Goal: Find contact information: Find contact information

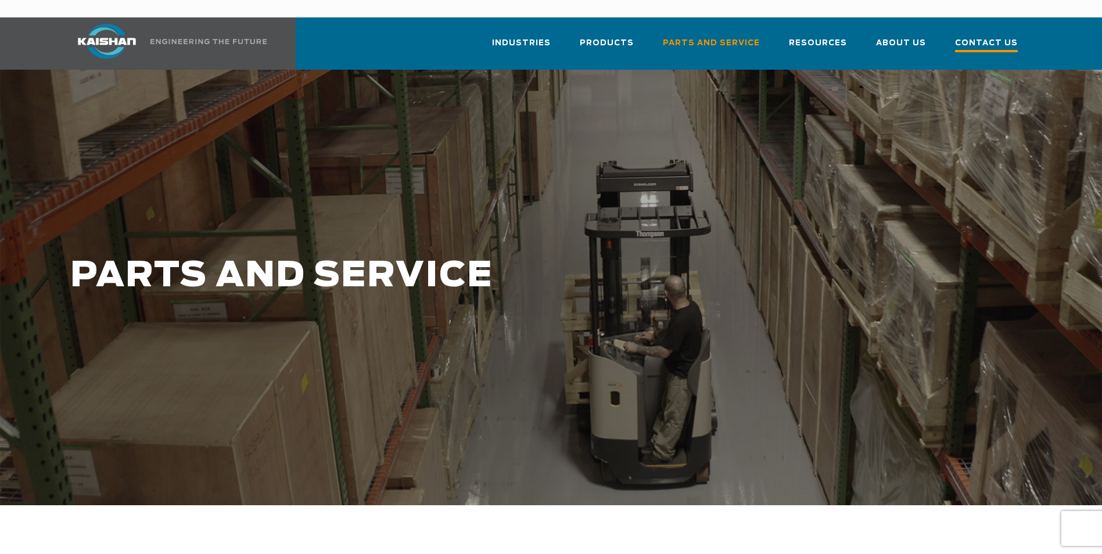
click at [988, 37] on span "Contact Us" at bounding box center [986, 45] width 63 height 16
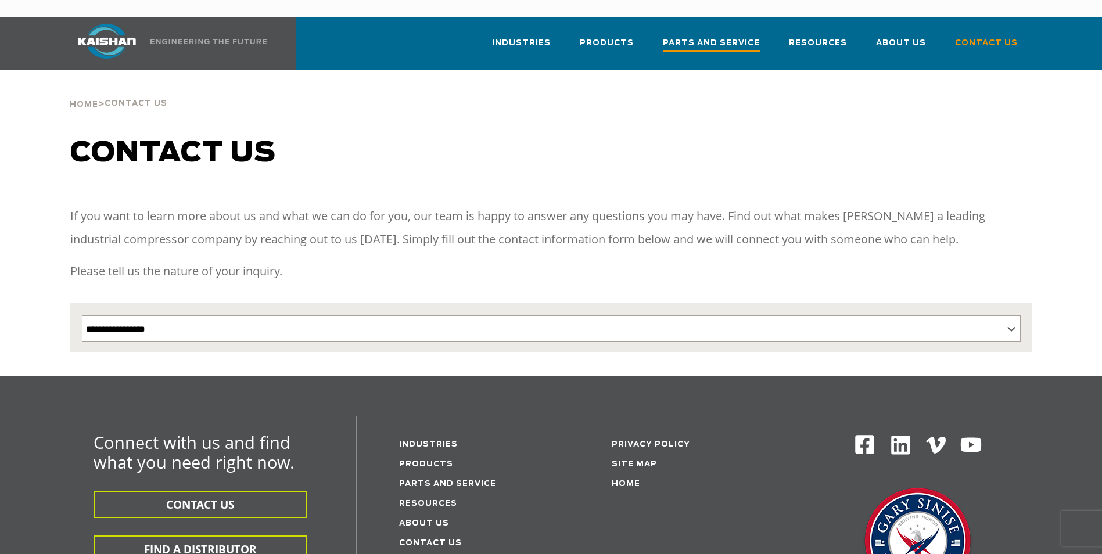
click at [708, 37] on span "Parts and Service" at bounding box center [711, 45] width 97 height 16
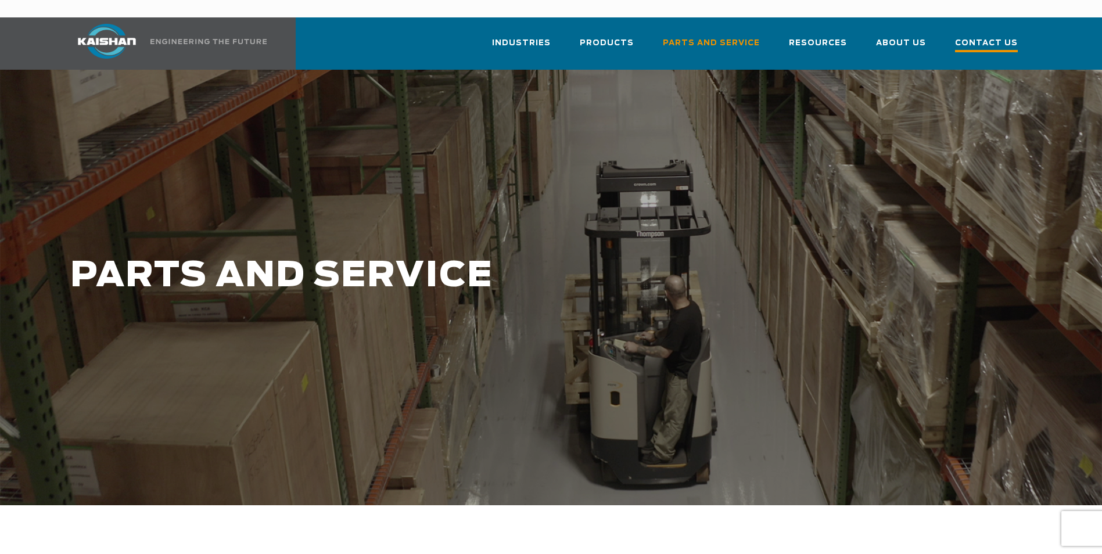
click at [984, 37] on span "Contact Us" at bounding box center [986, 45] width 63 height 16
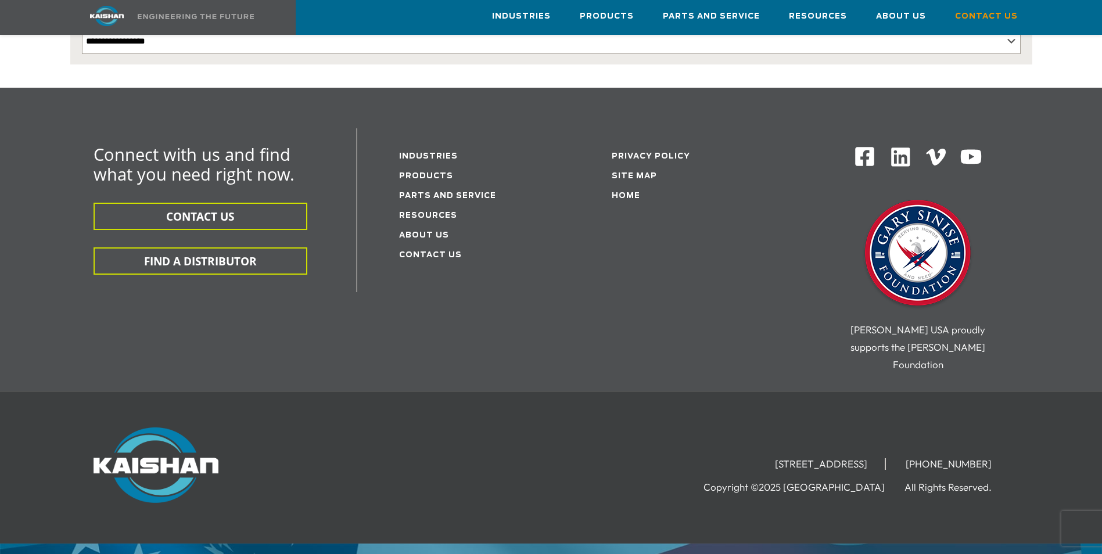
scroll to position [290, 0]
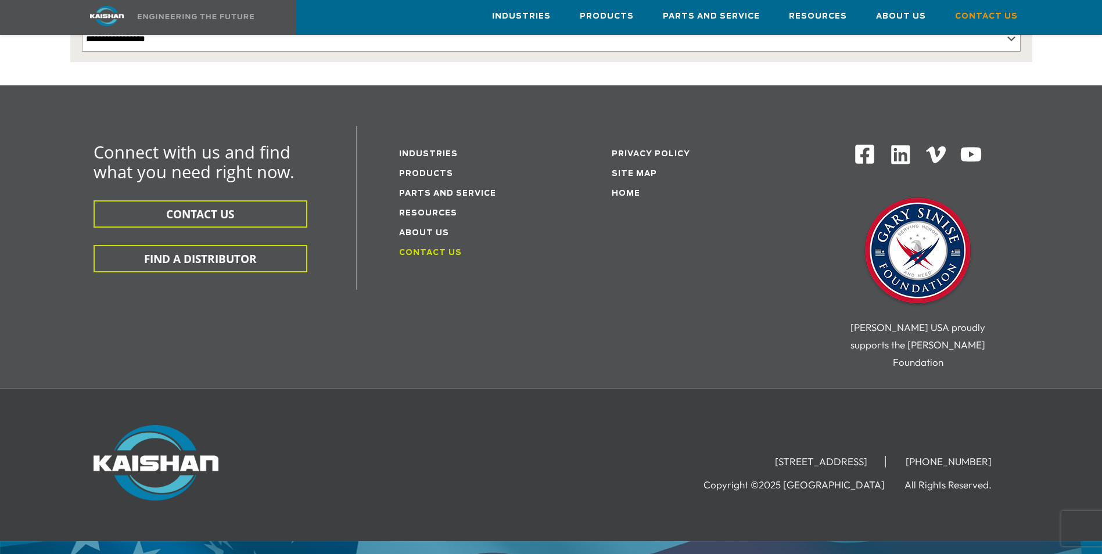
click at [434, 249] on link "Contact Us" at bounding box center [430, 253] width 63 height 8
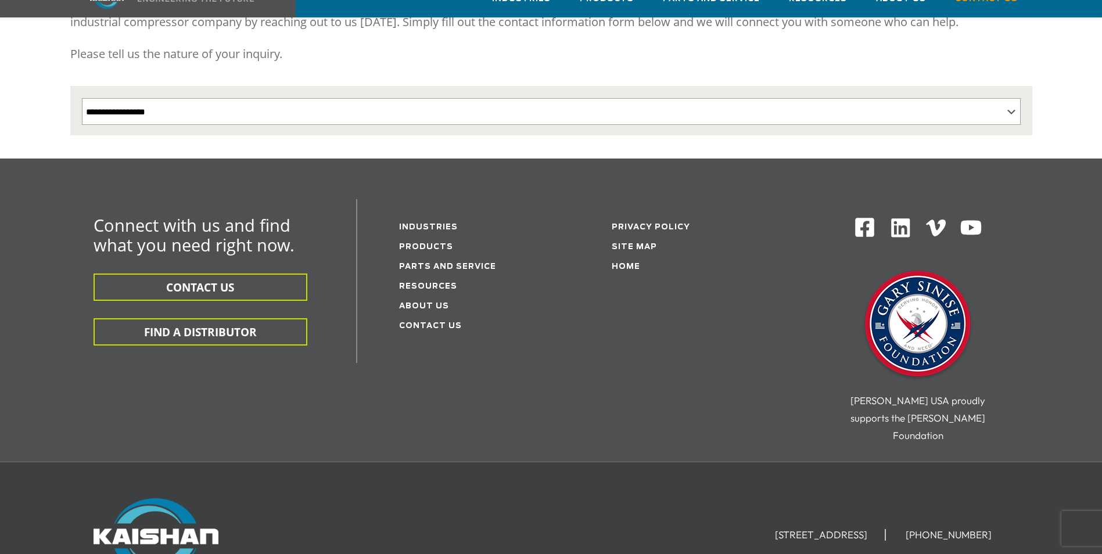
scroll to position [290, 0]
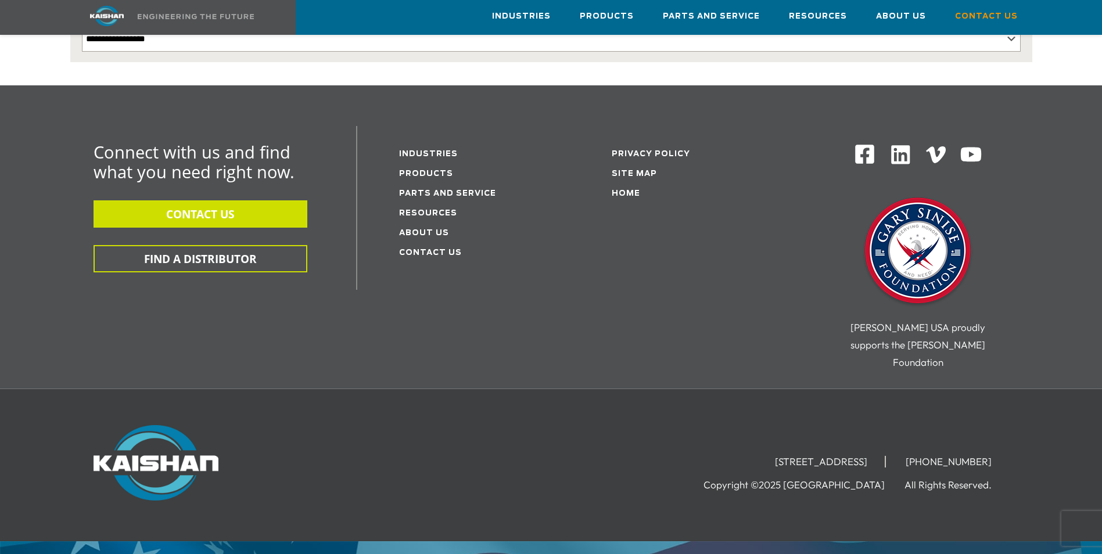
click at [172, 200] on button "CONTACT US" at bounding box center [200, 213] width 214 height 27
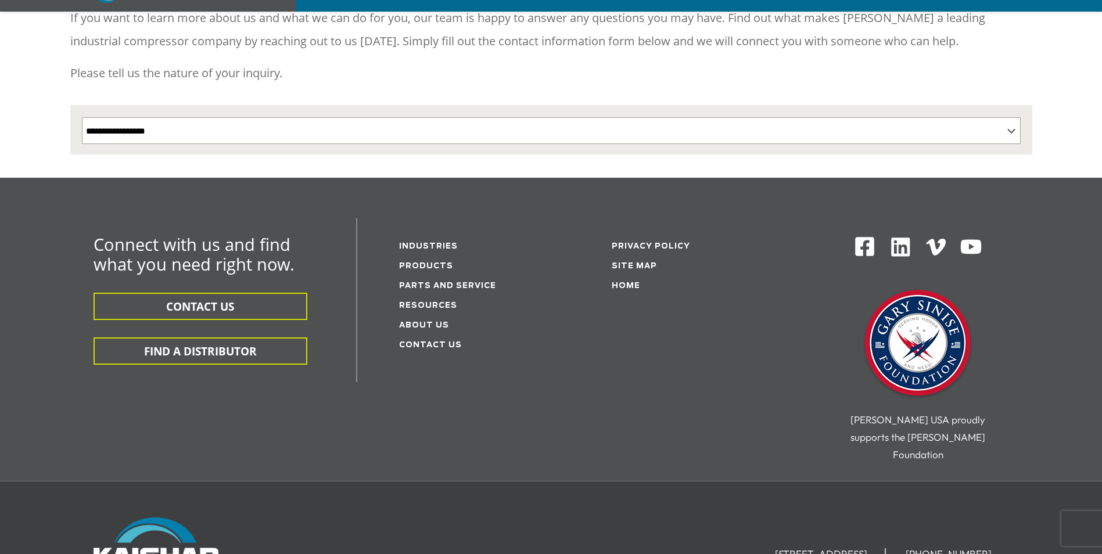
scroll to position [290, 0]
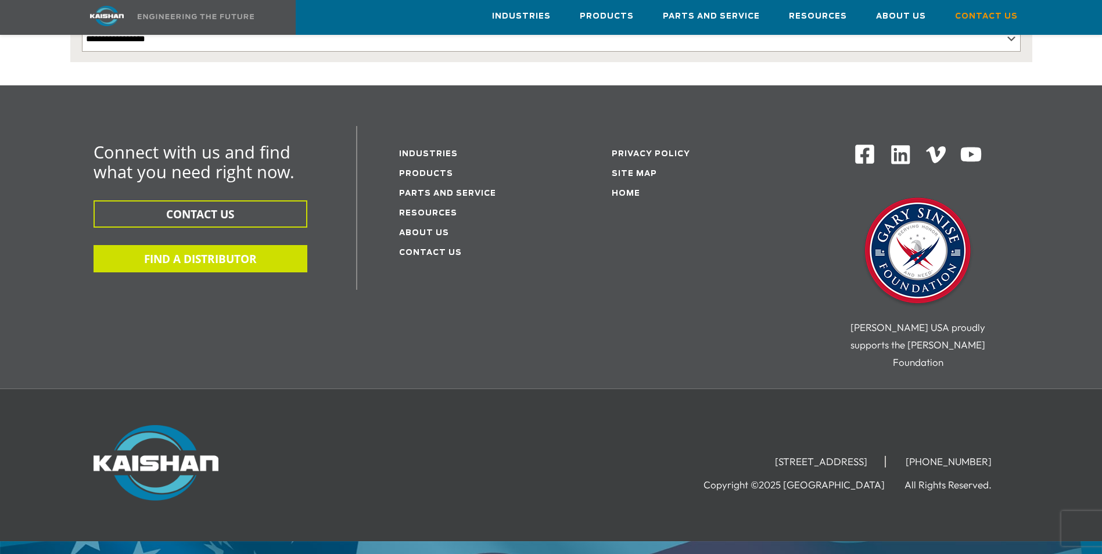
click at [254, 245] on button "FIND A DISTRIBUTOR" at bounding box center [200, 258] width 214 height 27
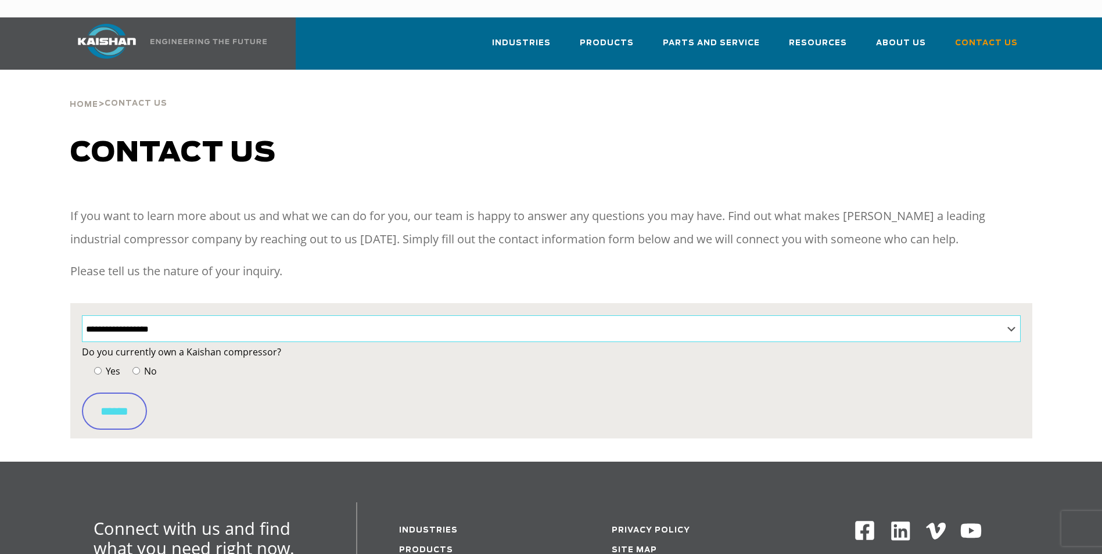
click at [128, 315] on select "**********" at bounding box center [551, 328] width 938 height 27
select select "**********"
click at [82, 315] on select "**********" at bounding box center [551, 328] width 938 height 27
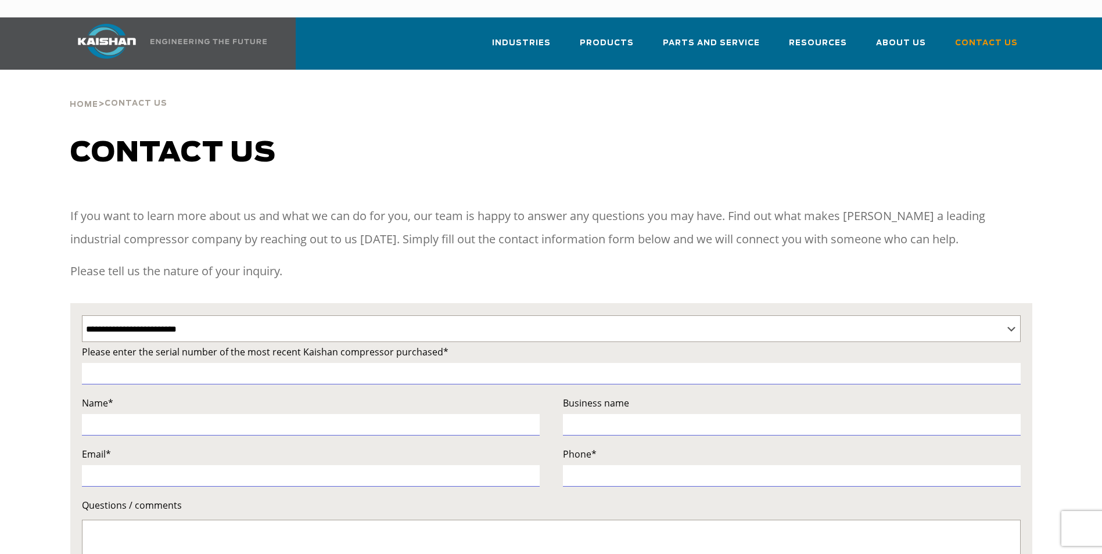
click at [1002, 156] on div "Contact us" at bounding box center [551, 165] width 976 height 56
click at [720, 37] on span "Parts and Service" at bounding box center [711, 45] width 97 height 16
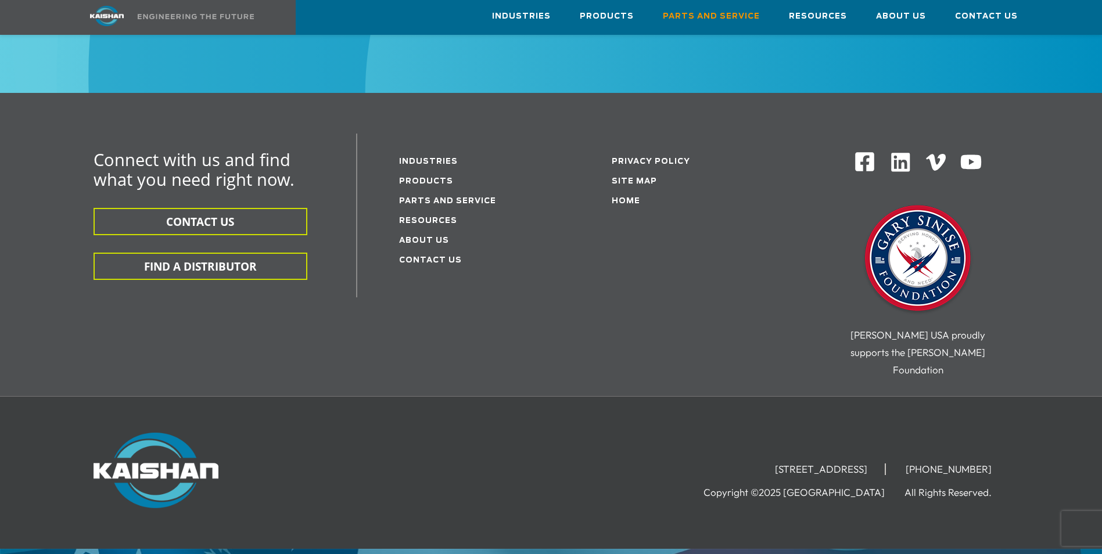
scroll to position [1553, 0]
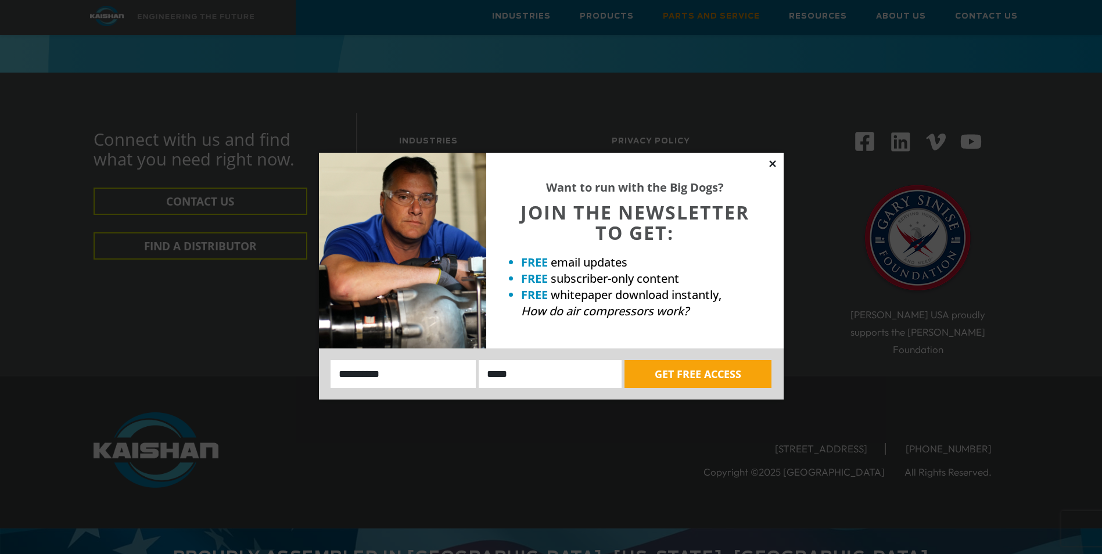
click at [770, 163] on icon at bounding box center [772, 164] width 10 height 10
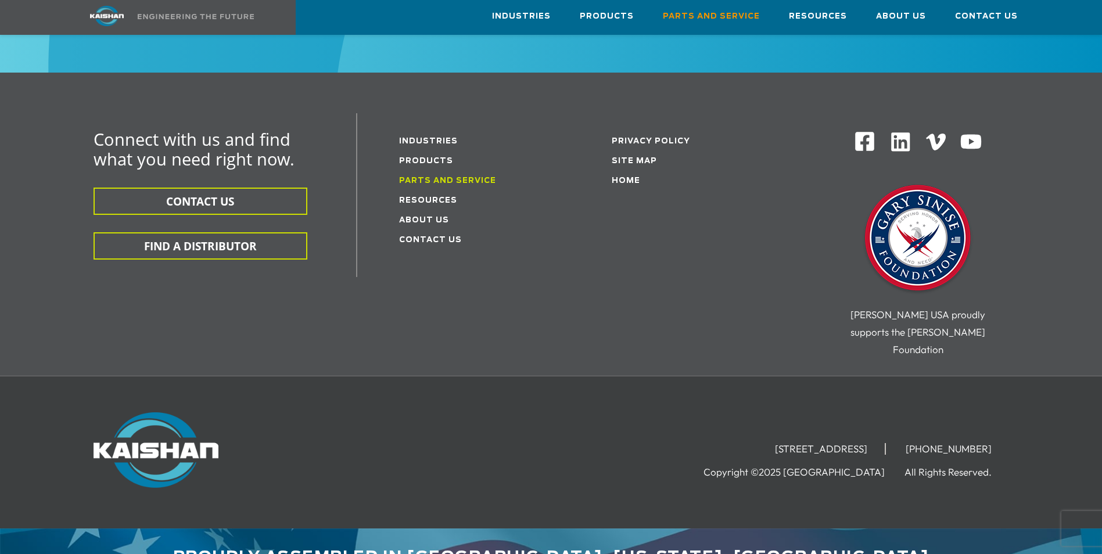
click at [445, 177] on link "Parts and service" at bounding box center [447, 181] width 97 height 8
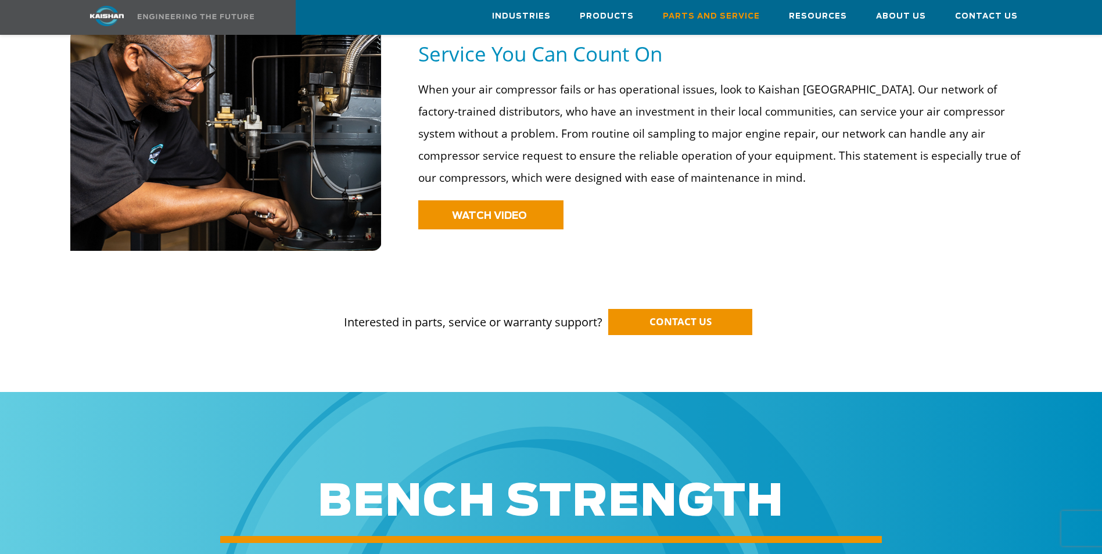
scroll to position [929, 0]
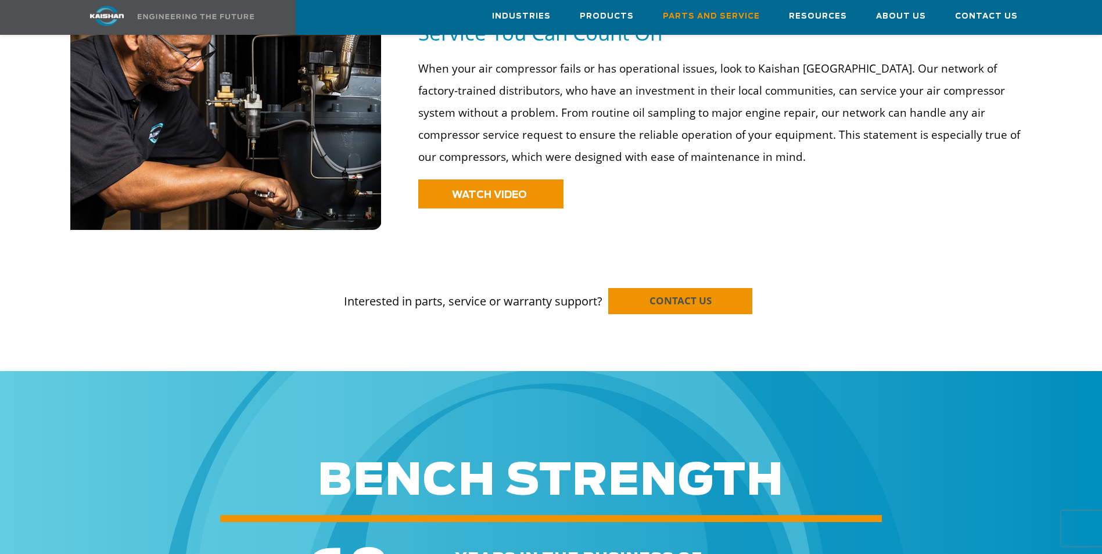
click at [701, 294] on span "CONTACT US" at bounding box center [680, 300] width 62 height 13
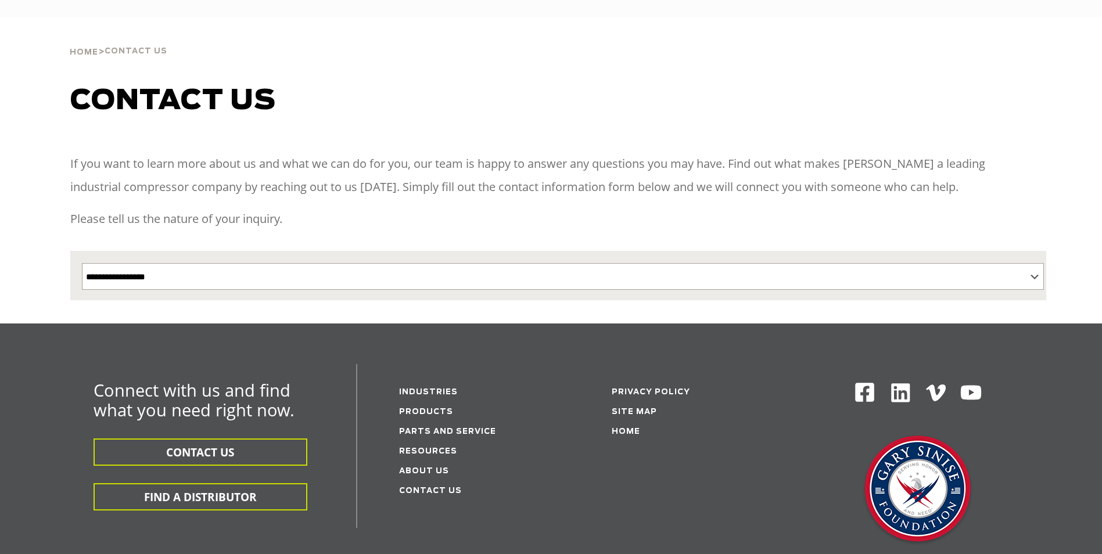
select select "**********"
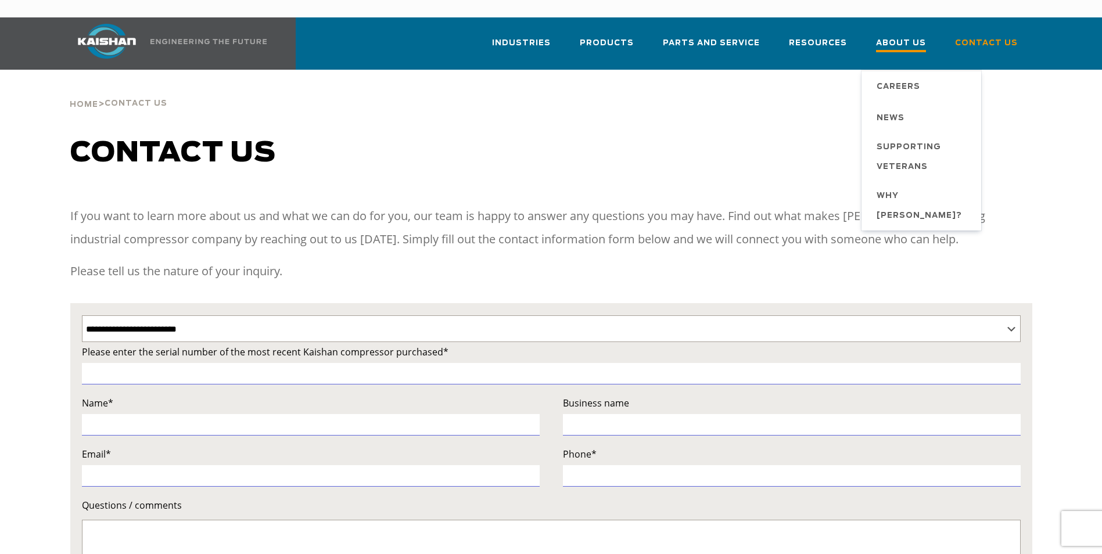
click at [922, 37] on span "About Us" at bounding box center [901, 45] width 50 height 16
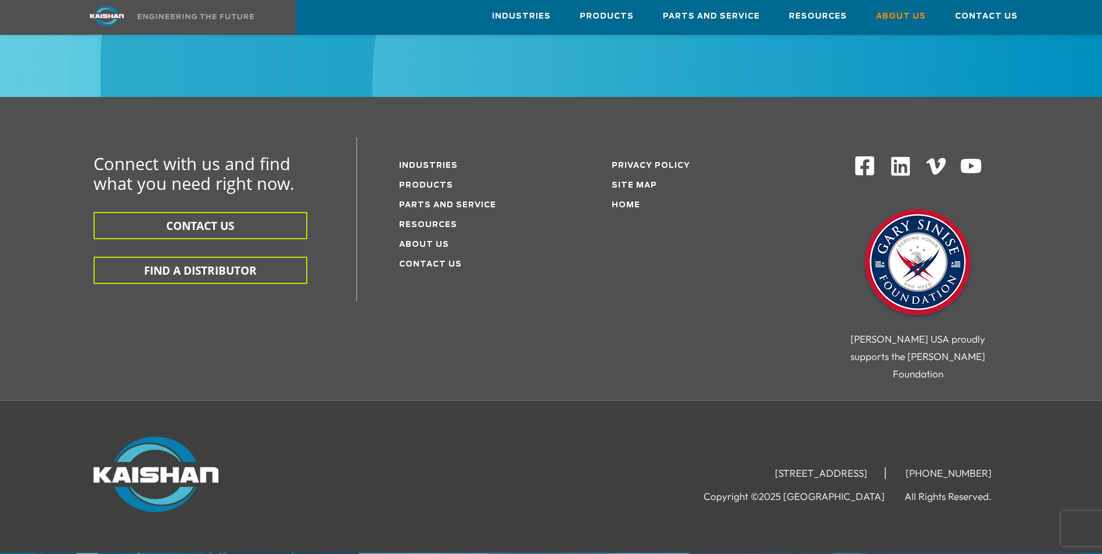
scroll to position [4192, 0]
